Goal: Find specific page/section: Find specific page/section

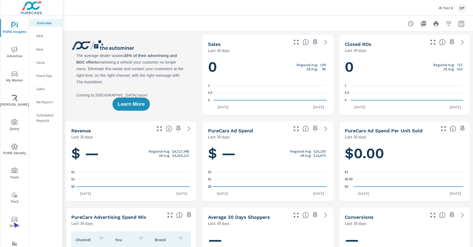
click at [13, 223] on span "Driver" at bounding box center [14, 223] width 25 height 13
